Goal: Find contact information: Find contact information

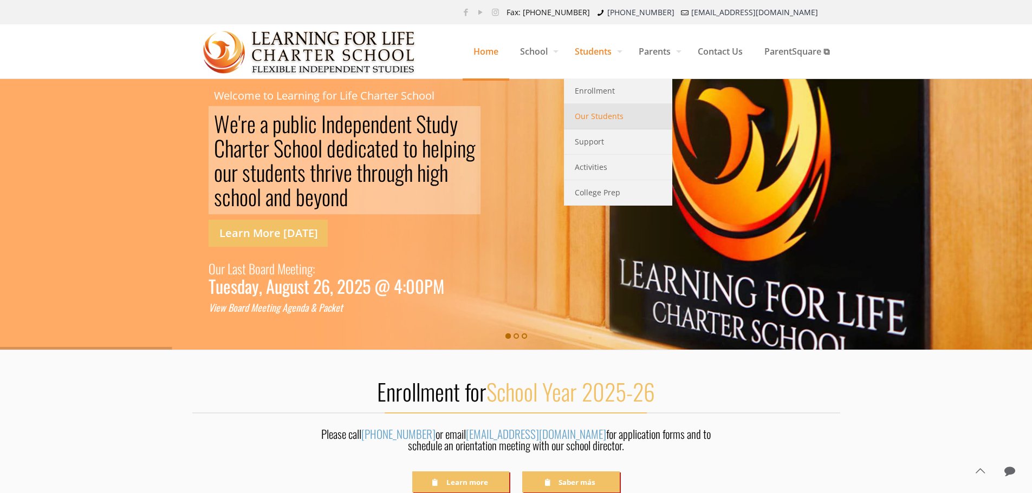
click at [601, 112] on span "Our Students" at bounding box center [599, 116] width 49 height 14
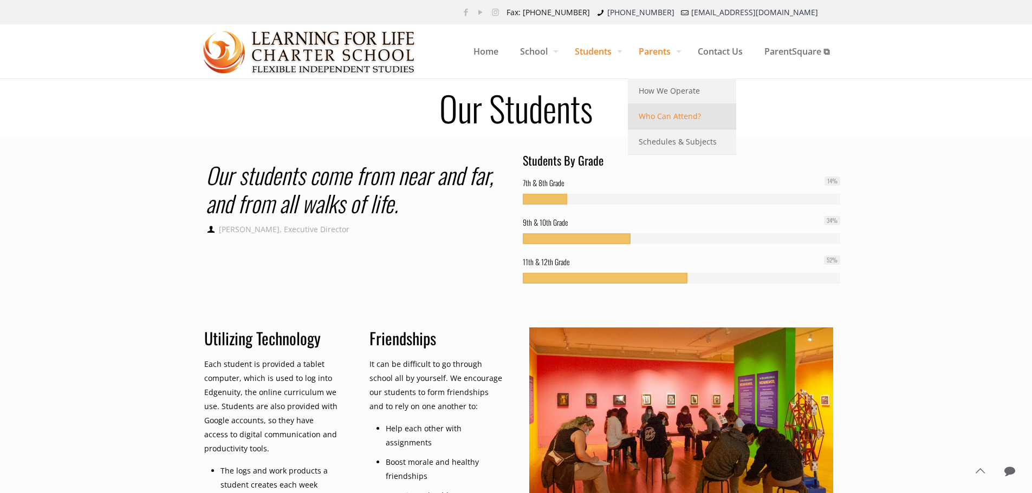
click at [660, 113] on span "Who Can Attend?" at bounding box center [670, 116] width 62 height 14
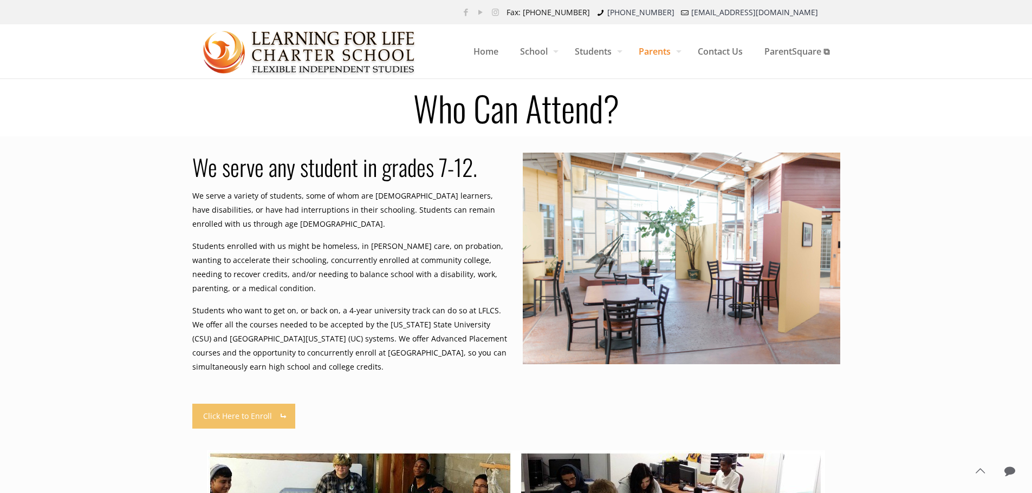
click at [339, 333] on p "Students who want to get on, or back on, a 4-year university track can do so at…" at bounding box center [350, 339] width 317 height 70
click at [722, 53] on span "Contact Us" at bounding box center [720, 51] width 67 height 32
click at [713, 50] on span "Contact Us" at bounding box center [720, 51] width 67 height 32
click at [701, 53] on span "Contact Us" at bounding box center [720, 51] width 67 height 32
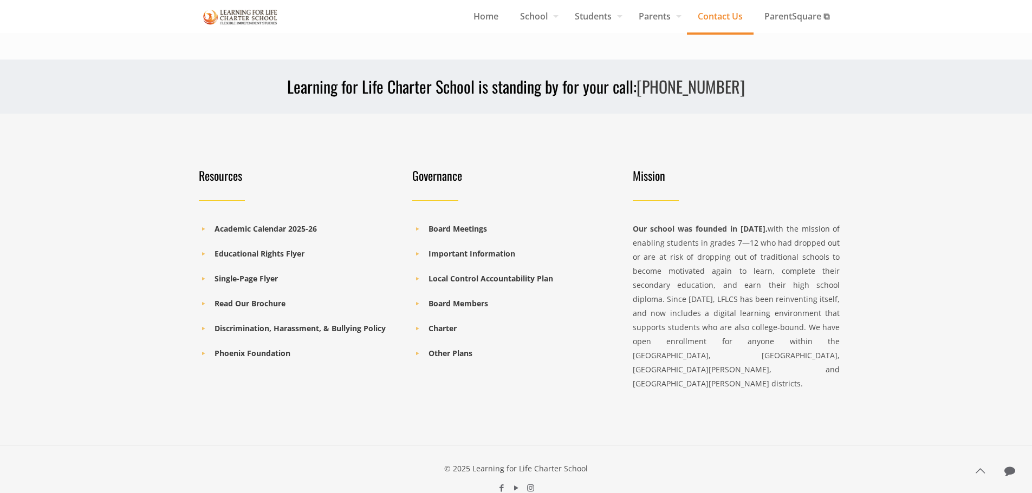
scroll to position [543, 0]
